Goal: Task Accomplishment & Management: Complete application form

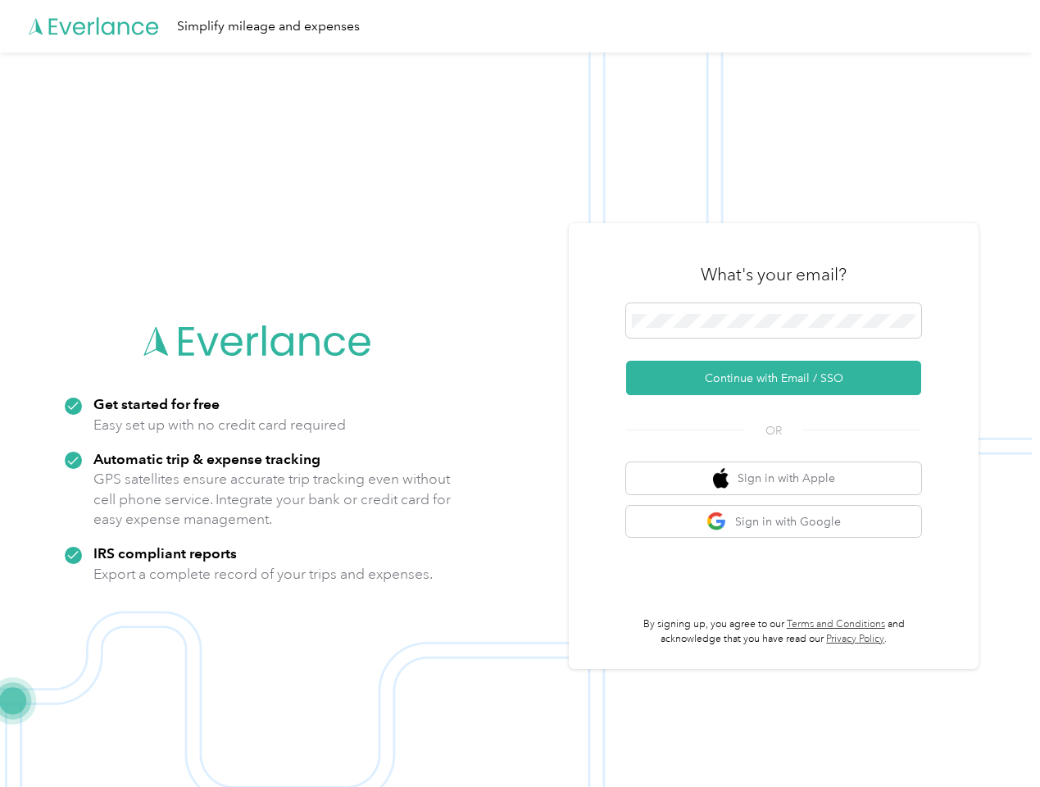
click at [520, 393] on img at bounding box center [516, 445] width 1032 height 787
click at [520, 26] on div "Simplify mileage and expenses" at bounding box center [516, 26] width 1032 height 52
click at [780, 378] on button "Continue with Email / SSO" at bounding box center [773, 378] width 295 height 34
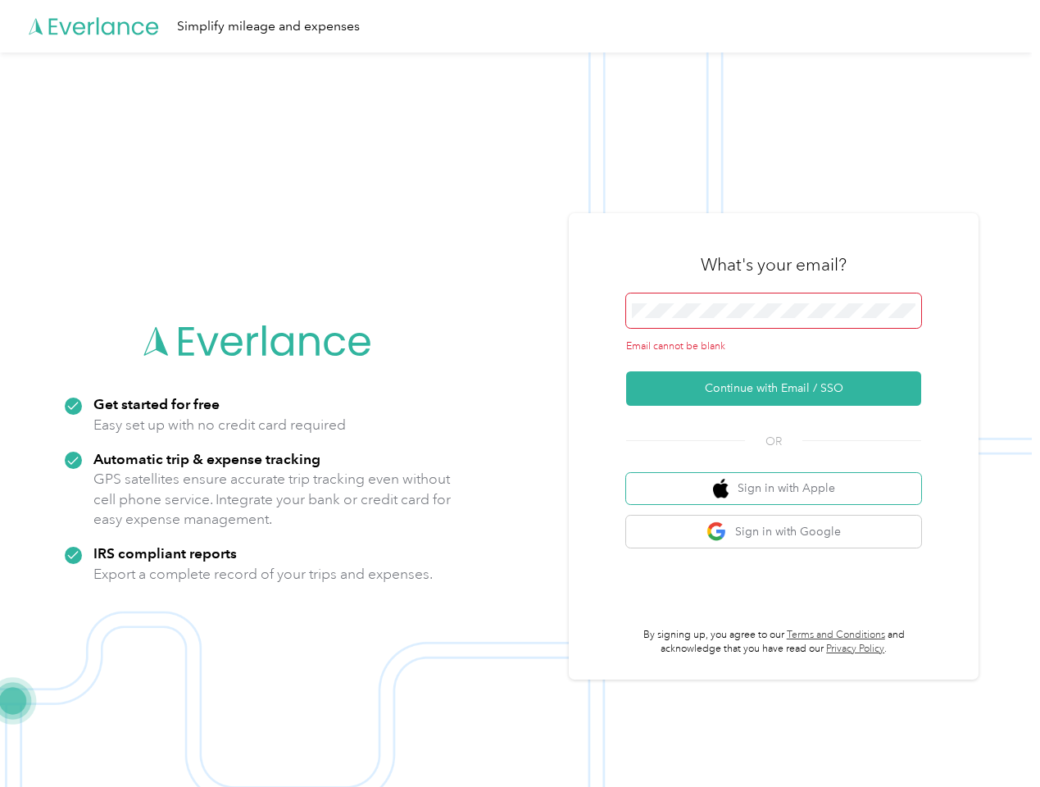
click at [780, 478] on button "Sign in with Apple" at bounding box center [773, 489] width 295 height 32
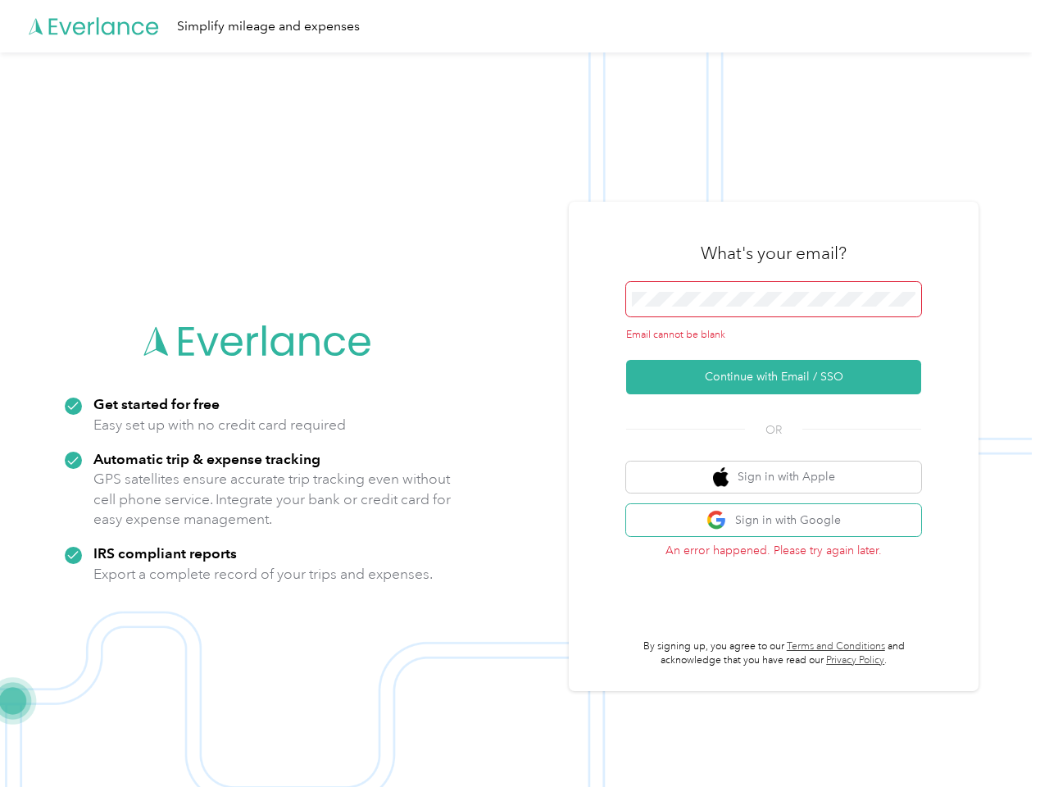
click at [780, 521] on button "Sign in with Google" at bounding box center [773, 520] width 295 height 32
